Goal: Task Accomplishment & Management: Manage account settings

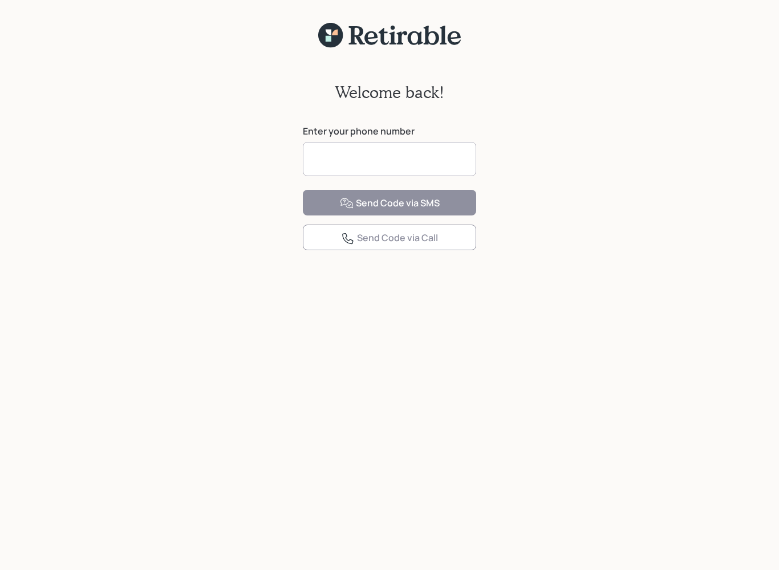
click at [450, 168] on input at bounding box center [389, 159] width 173 height 34
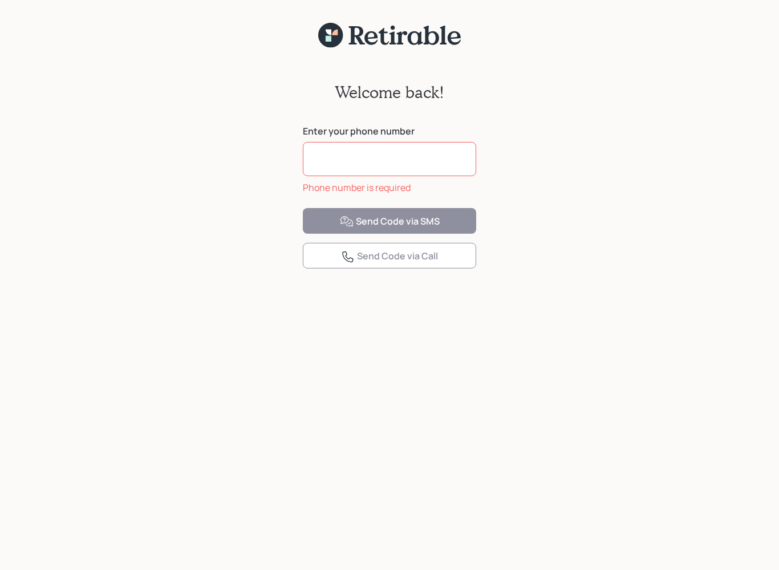
click at [336, 165] on input at bounding box center [389, 159] width 173 height 34
click at [445, 163] on input at bounding box center [389, 159] width 173 height 34
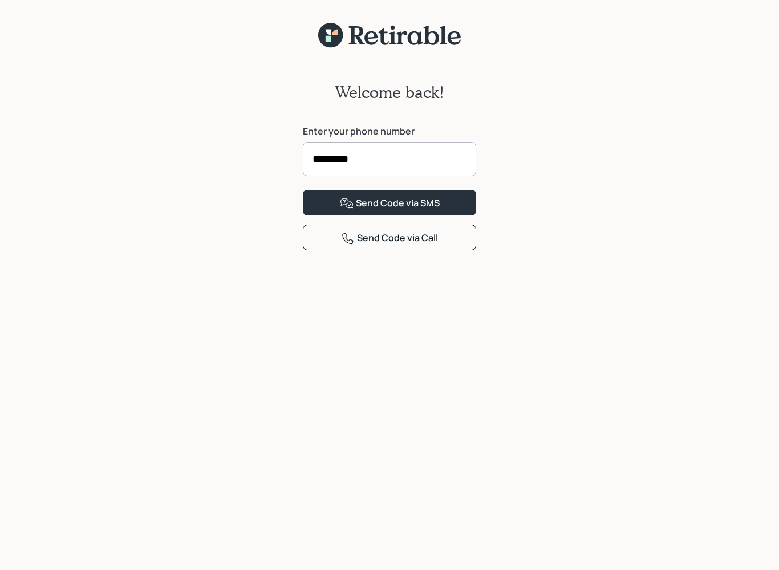
click at [461, 216] on button "Send Code via SMS" at bounding box center [389, 203] width 173 height 26
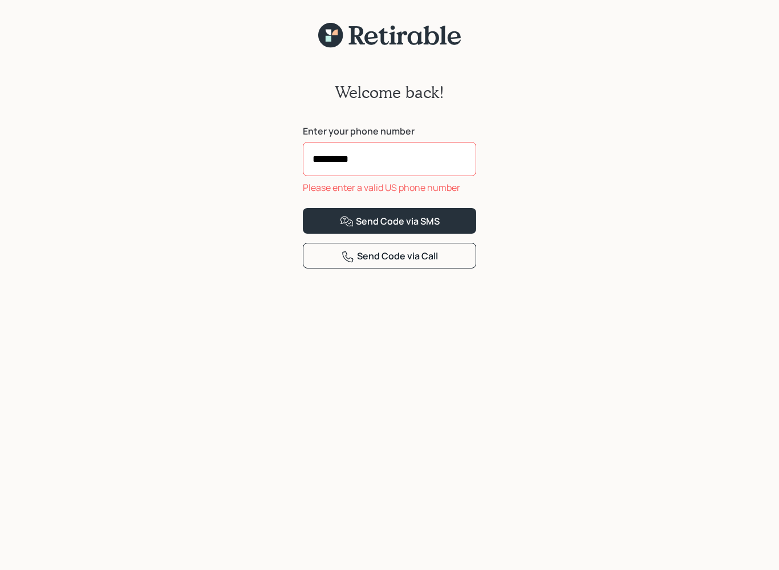
click at [383, 159] on input "*********" at bounding box center [389, 159] width 173 height 34
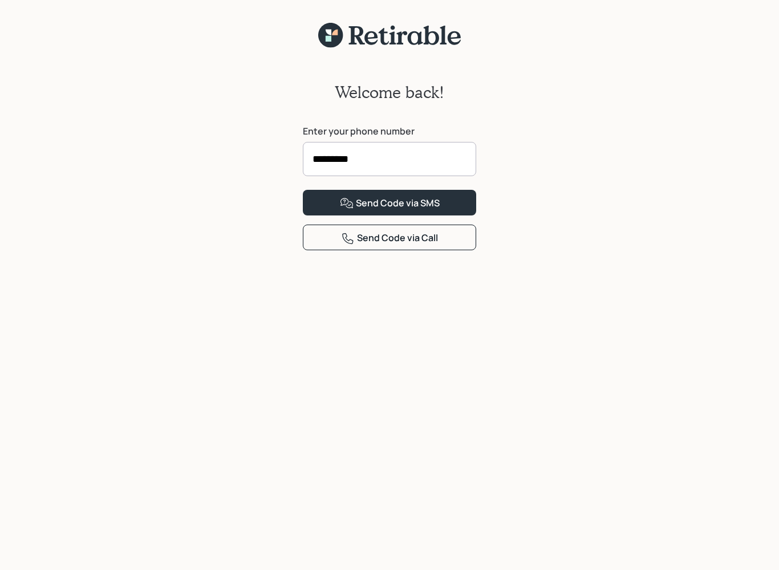
type input "**********"
click at [451, 216] on button "Send Code via SMS" at bounding box center [389, 203] width 173 height 26
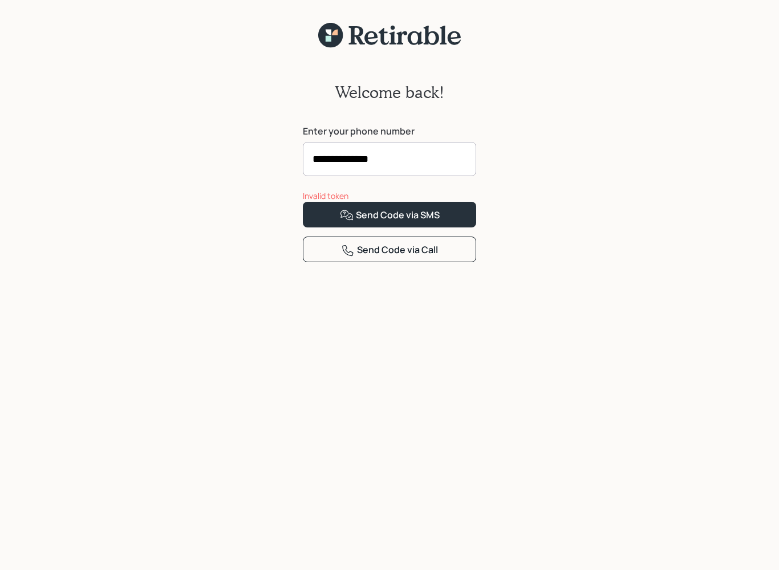
click at [395, 228] on button "Send Code via SMS" at bounding box center [389, 215] width 173 height 26
click at [435, 222] on div "Send Code via SMS" at bounding box center [390, 216] width 100 height 14
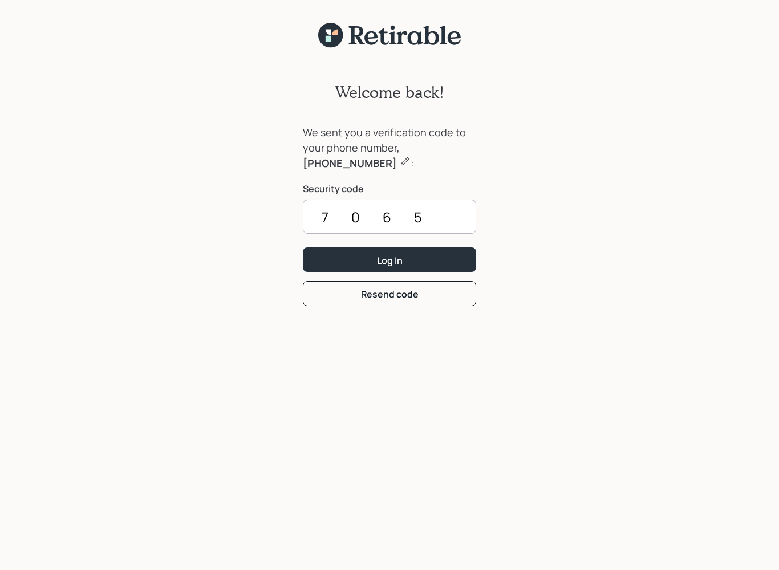
type input "7065"
click at [417, 256] on button "Log In" at bounding box center [389, 260] width 173 height 25
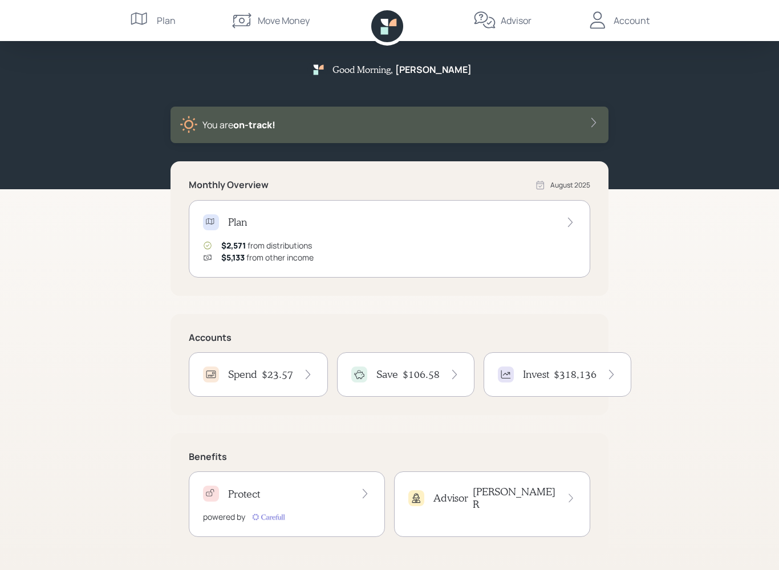
click at [561, 236] on div "Plan $2,571 from distributions $5,133 from other income" at bounding box center [390, 239] width 402 height 78
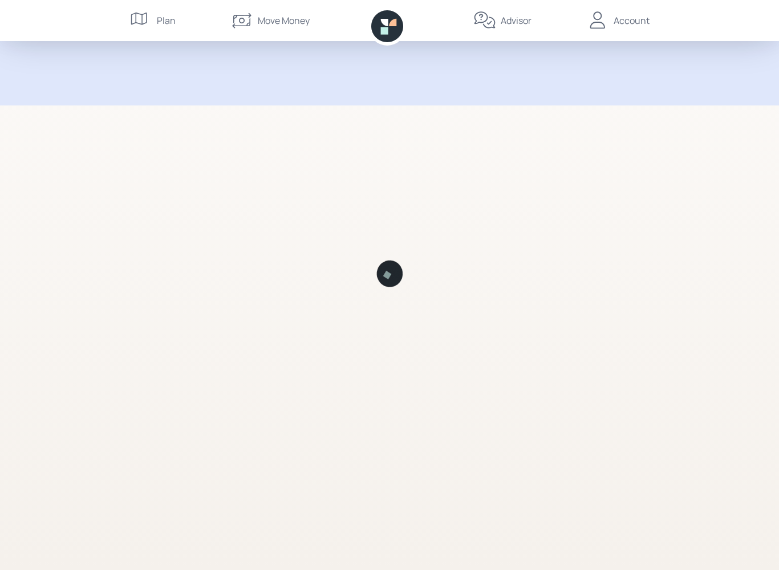
click at [494, 165] on div at bounding box center [390, 324] width 438 height 493
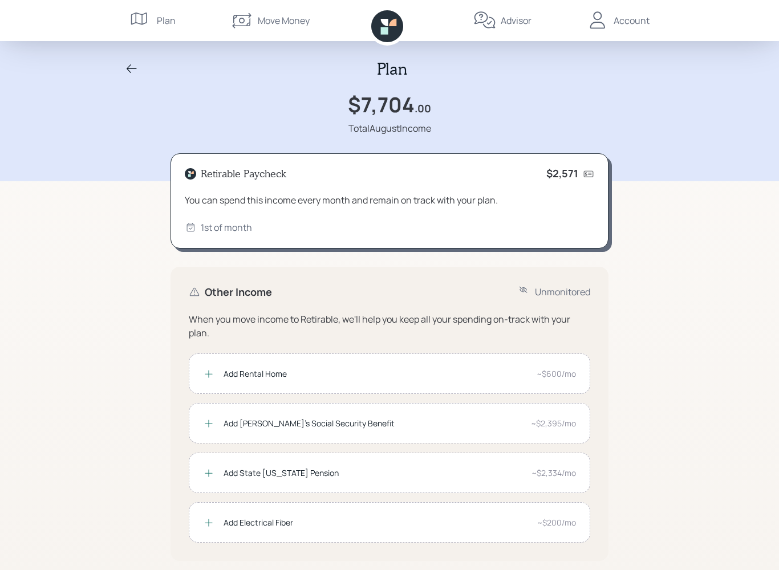
click at [420, 51] on div "Plan $7,704 .00 Total August Income" at bounding box center [390, 90] width 548 height 145
click at [282, 30] on div "Move Money" at bounding box center [269, 20] width 79 height 41
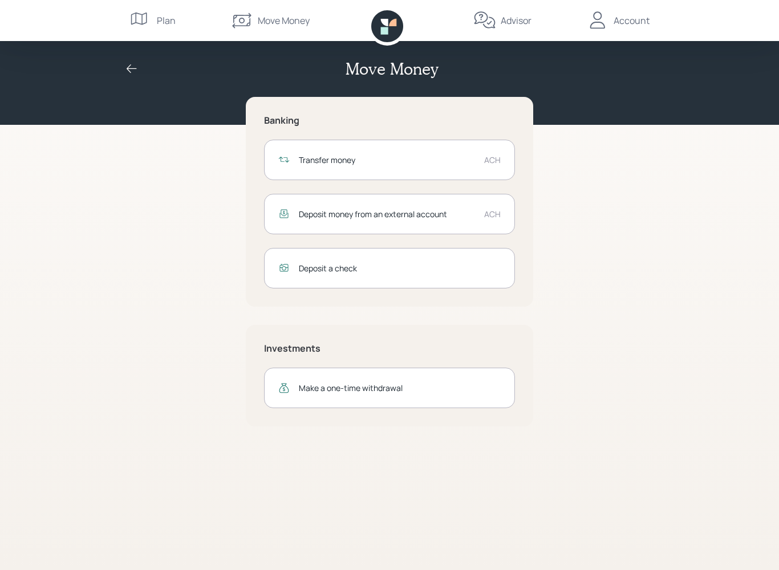
click at [472, 160] on div "Transfer money" at bounding box center [387, 160] width 176 height 12
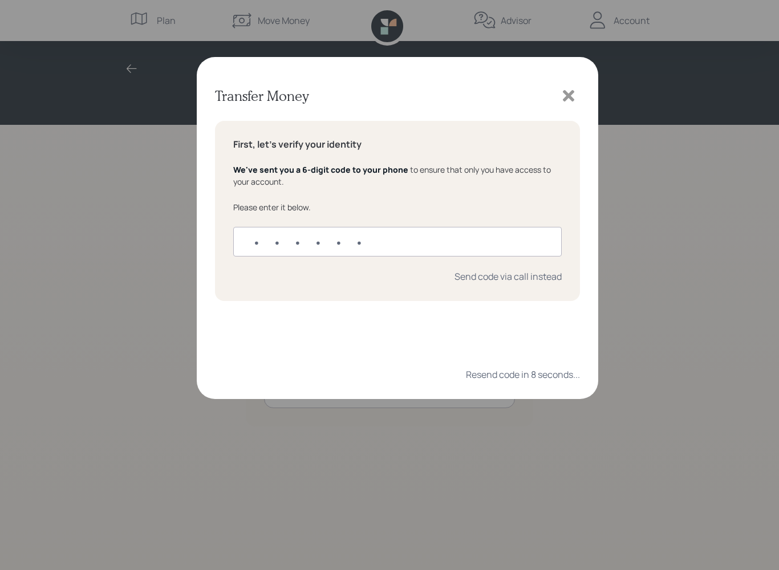
click at [572, 99] on icon at bounding box center [568, 95] width 11 height 11
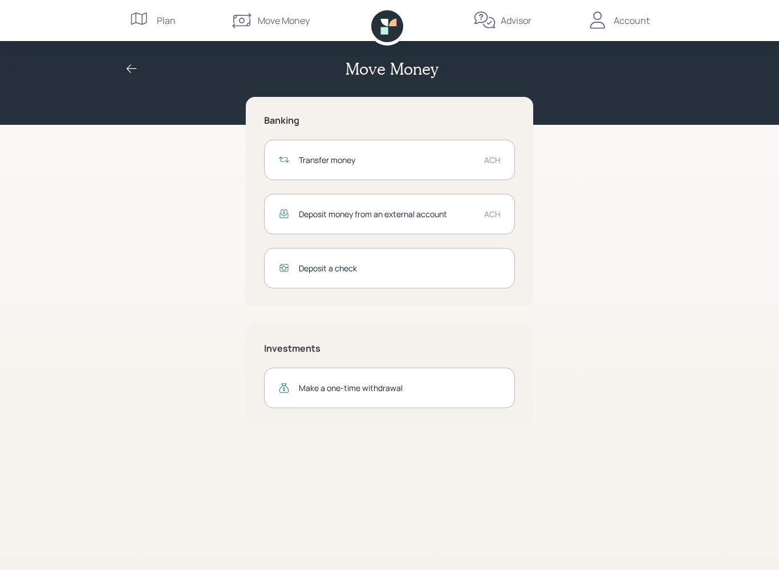
click at [480, 157] on div "Transfer money ACH" at bounding box center [389, 160] width 251 height 40
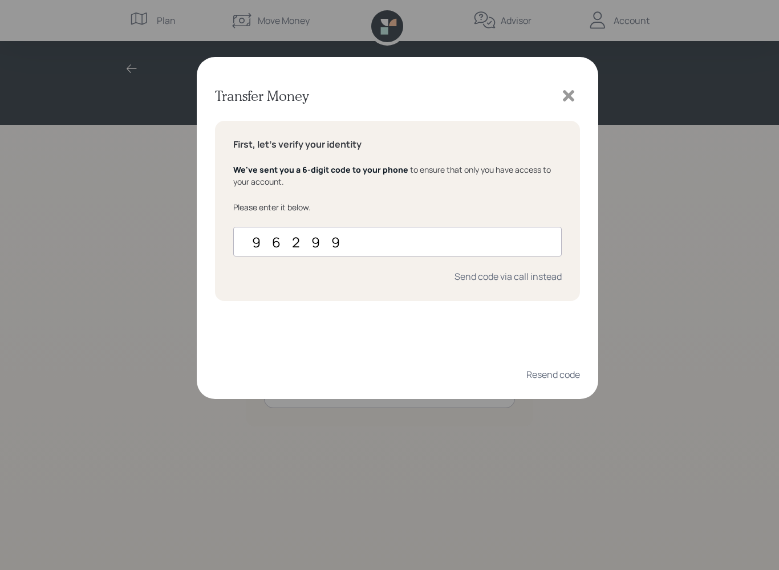
click at [676, 295] on div "Transfer Money First, let's verify your identity We've sent you a 6-digit code …" at bounding box center [389, 285] width 779 height 570
click at [373, 249] on input "96299" at bounding box center [397, 242] width 329 height 30
type input "962900"
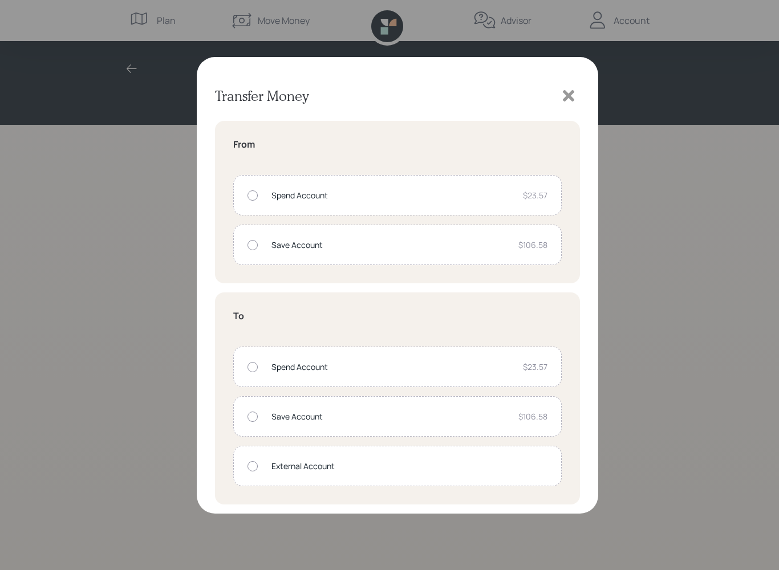
click at [575, 88] on icon at bounding box center [568, 95] width 17 height 17
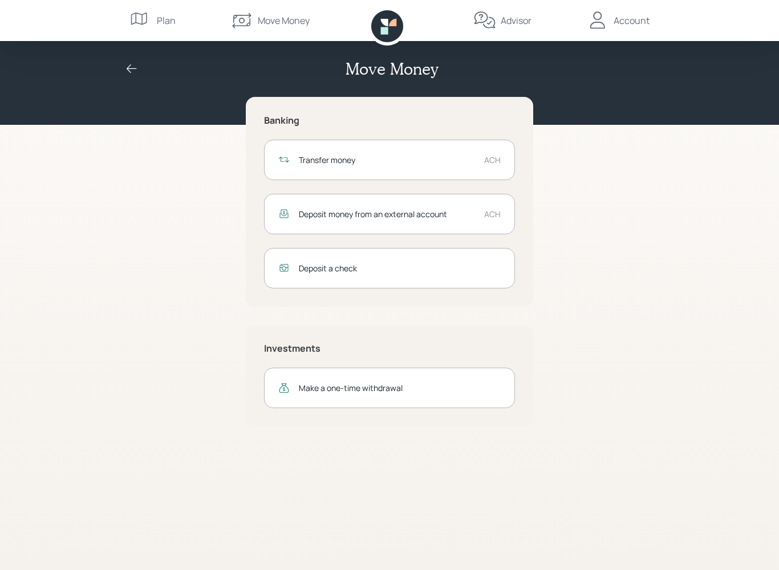
click at [508, 22] on div "Advisor" at bounding box center [516, 21] width 31 height 14
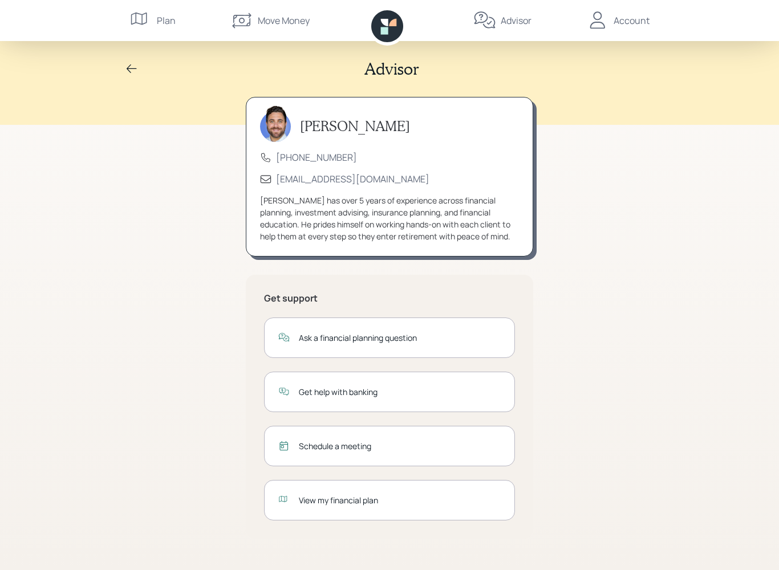
click at [453, 395] on div "Get help with banking" at bounding box center [400, 392] width 202 height 12
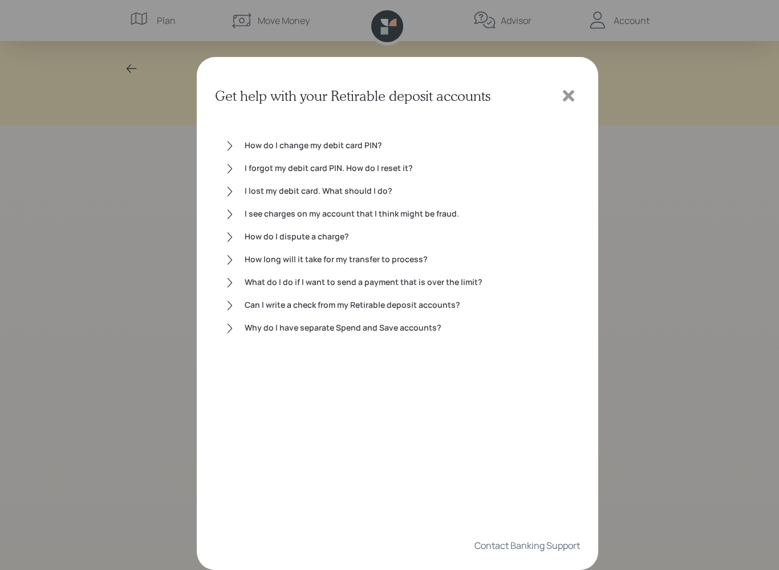
click at [580, 84] on div "Get help with your Retirable deposit accounts How do I change my debit card PIN…" at bounding box center [398, 313] width 402 height 513
click at [570, 90] on icon at bounding box center [568, 95] width 17 height 17
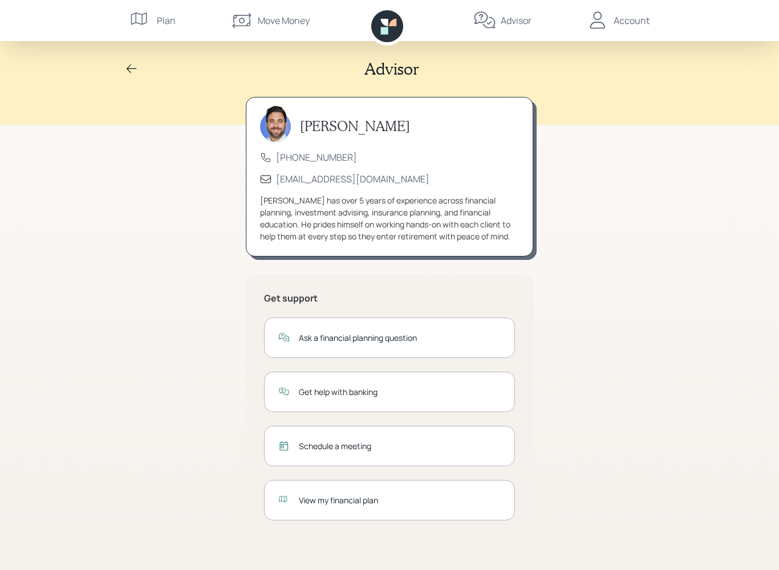
click at [623, 19] on div "Account" at bounding box center [632, 21] width 36 height 14
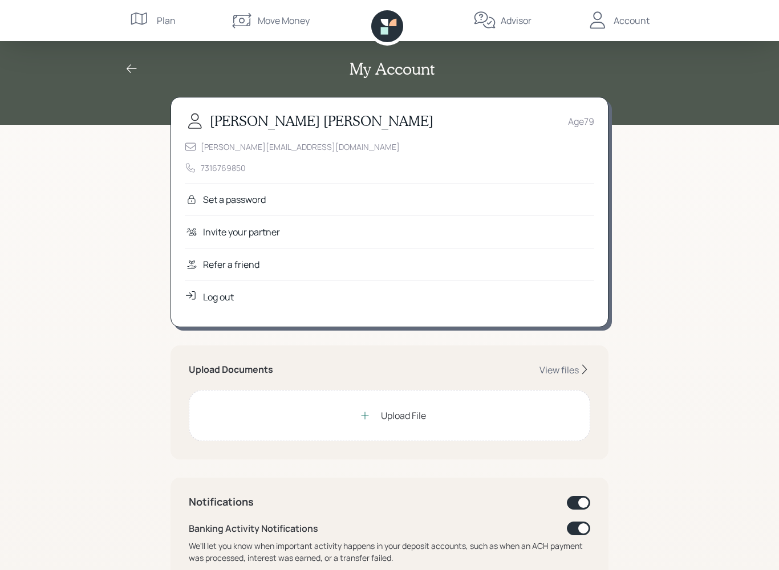
click at [391, 23] on icon at bounding box center [392, 22] width 7 height 7
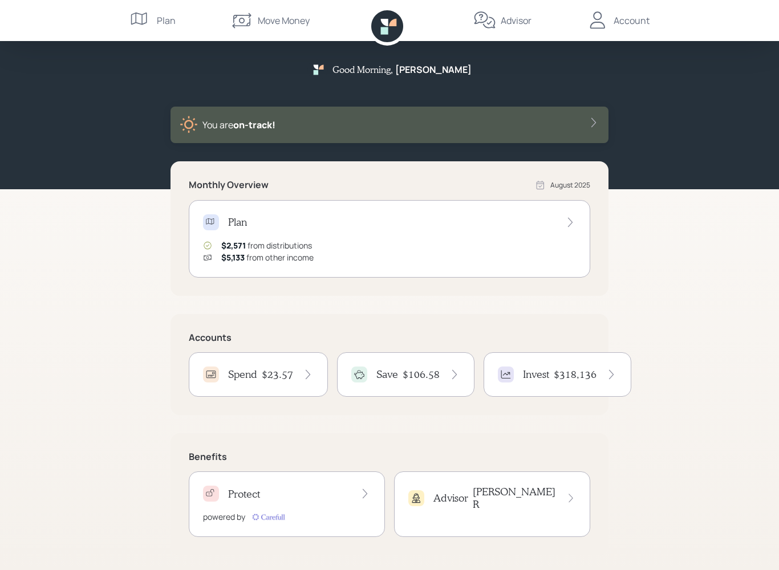
click at [504, 516] on div "Advisor [PERSON_NAME]" at bounding box center [492, 505] width 196 height 66
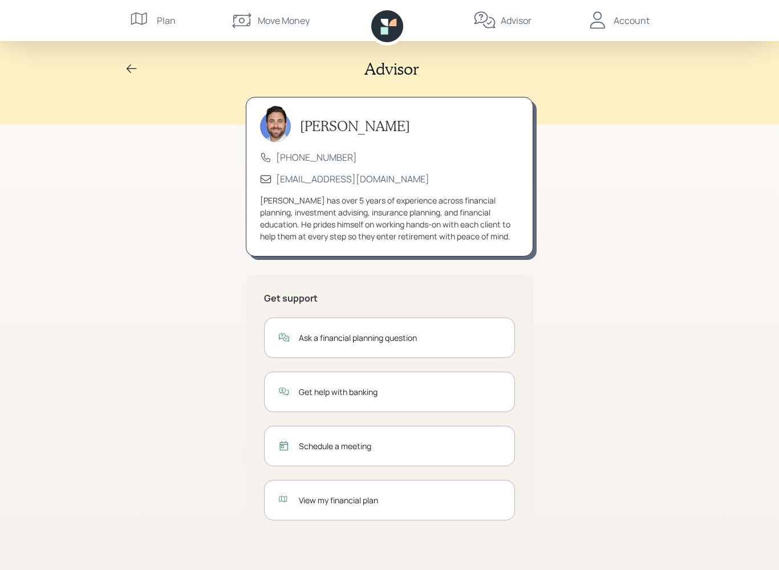
click at [129, 71] on icon at bounding box center [132, 69] width 14 height 14
